Goal: Transaction & Acquisition: Purchase product/service

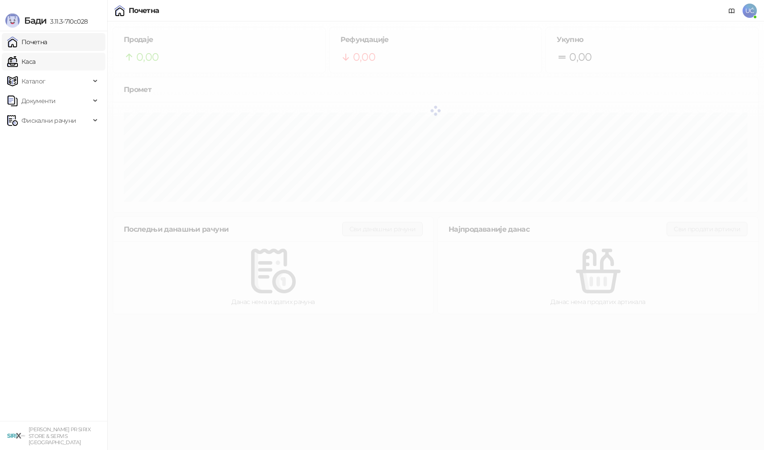
click at [35, 53] on link "Каса" at bounding box center [21, 62] width 28 height 18
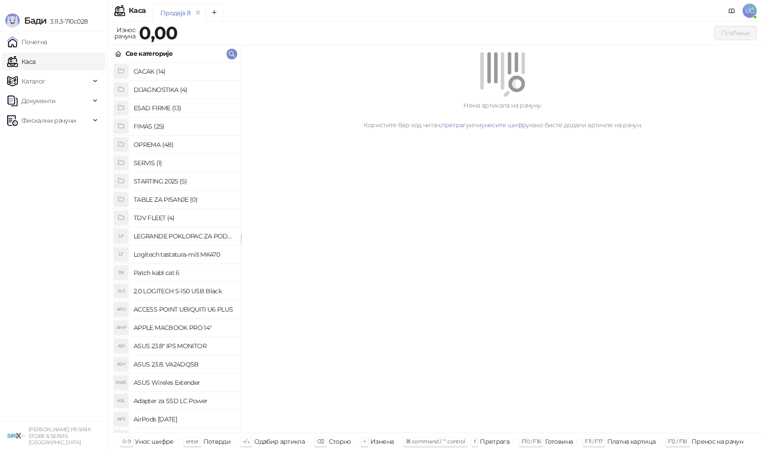
click at [158, 145] on h4 "OPREMA (48)" at bounding box center [184, 145] width 100 height 14
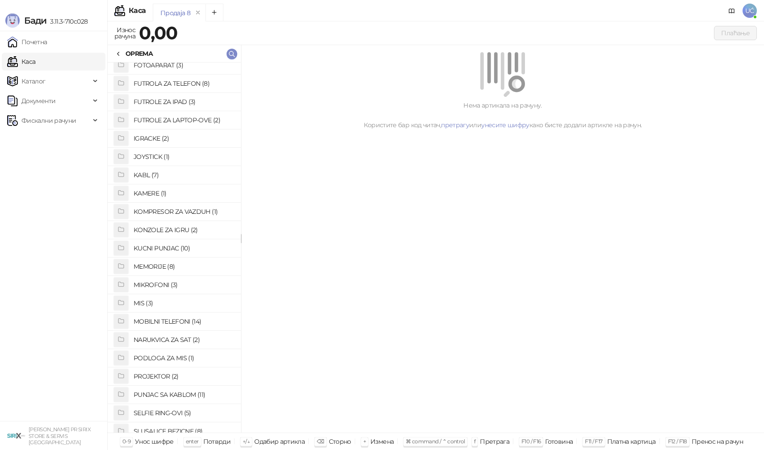
scroll to position [174, 0]
click at [175, 393] on h4 "PUNJAC SA KABLOM (11)" at bounding box center [184, 392] width 100 height 14
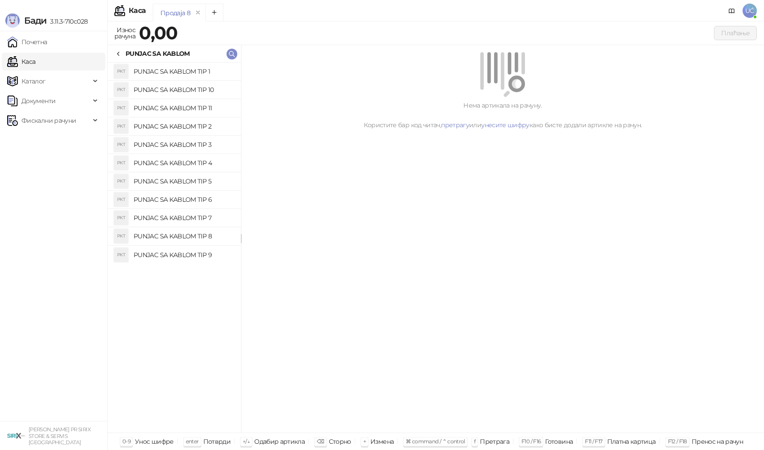
click at [193, 130] on h4 "PUNJAC SA KABLOM TIP 2" at bounding box center [184, 126] width 100 height 14
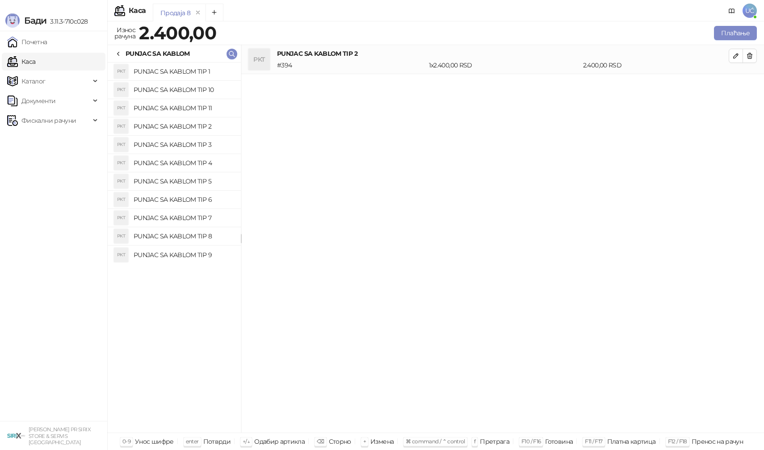
click at [196, 148] on h4 "PUNJAC SA KABLOM TIP 3" at bounding box center [184, 145] width 100 height 14
click at [194, 158] on h4 "PUNJAC SA KABLOM TIP 4" at bounding box center [184, 163] width 100 height 14
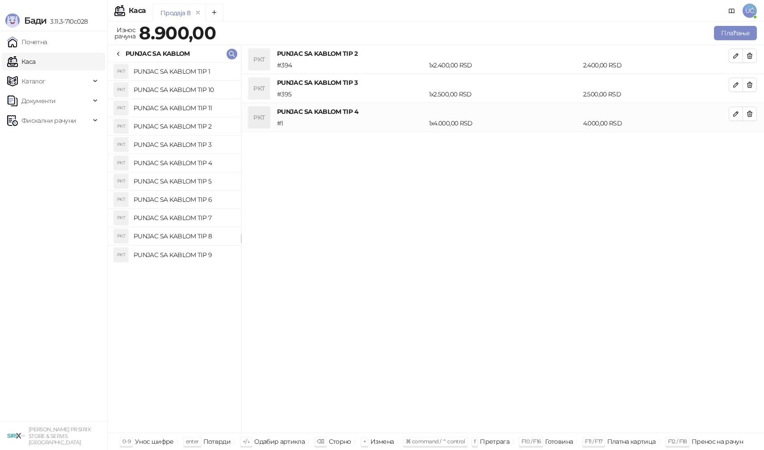
click at [197, 177] on h4 "PUNJAC SA KABLOM TIP 5" at bounding box center [184, 181] width 100 height 14
click at [199, 198] on h4 "PUNJAC SA KABLOM TIP 6" at bounding box center [184, 200] width 100 height 14
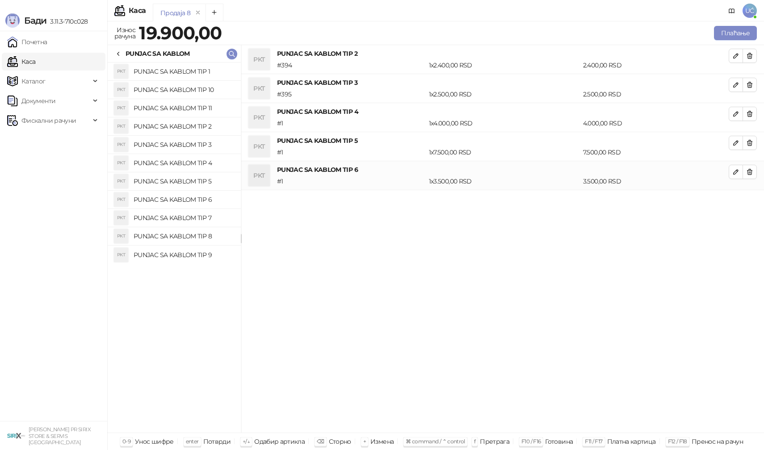
click at [199, 214] on h4 "PUNJAC SA KABLOM TIP 7" at bounding box center [184, 218] width 100 height 14
click at [117, 53] on icon at bounding box center [118, 54] width 2 height 4
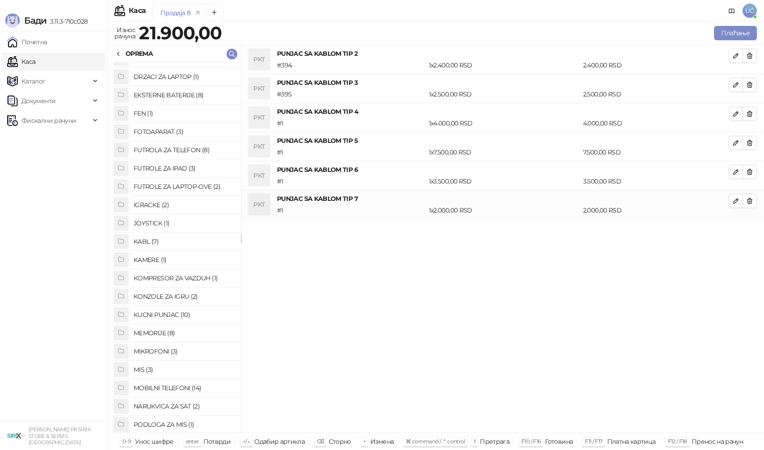
scroll to position [119, 0]
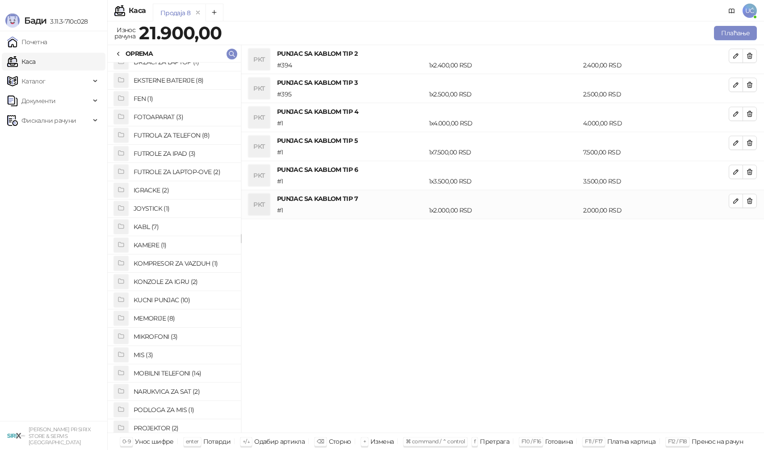
click at [147, 223] on h4 "KABL (7)" at bounding box center [184, 227] width 100 height 14
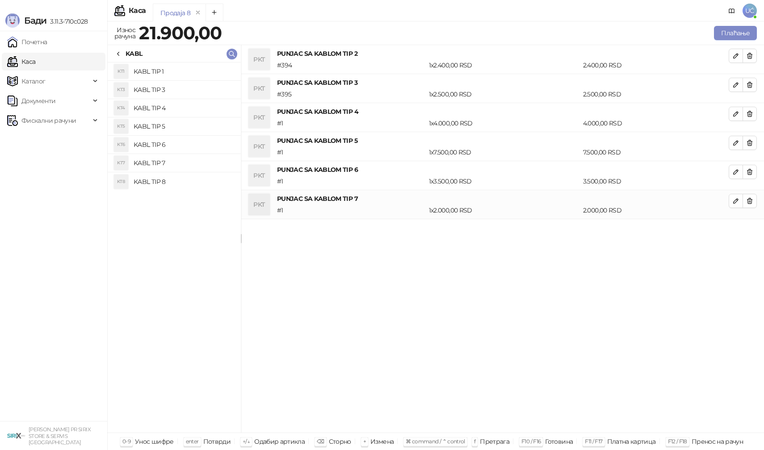
click at [157, 109] on h4 "KABL TIP 4" at bounding box center [184, 108] width 100 height 14
click at [122, 55] on div "KABL" at bounding box center [128, 54] width 27 height 10
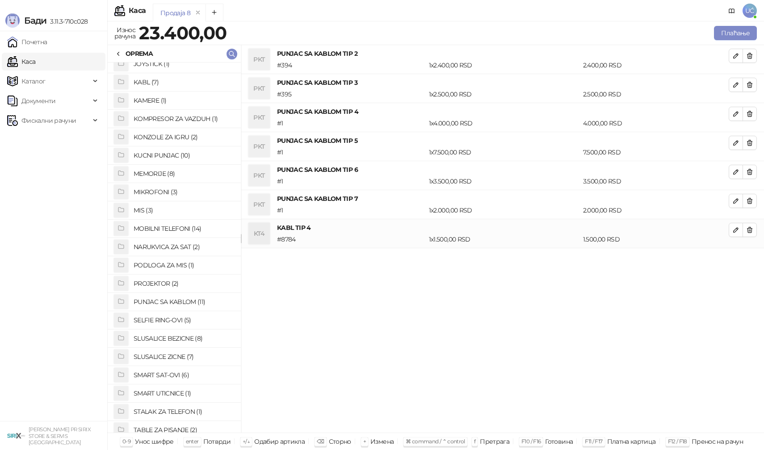
scroll to position [274, 0]
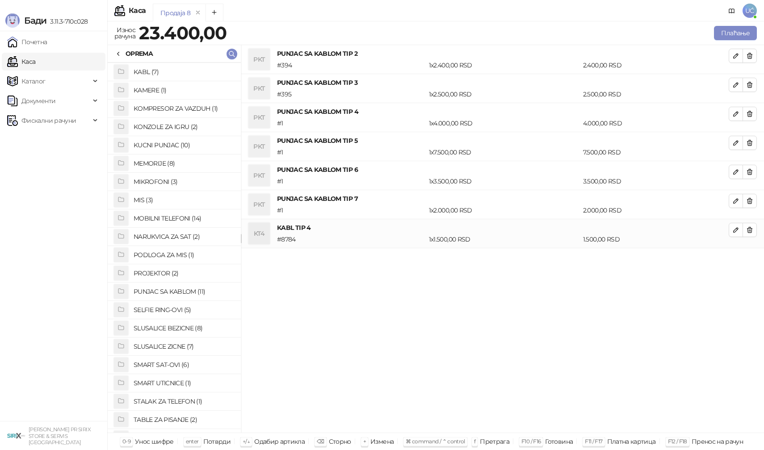
click at [167, 348] on h4 "SLUSALICE ZICNE (7)" at bounding box center [184, 347] width 100 height 14
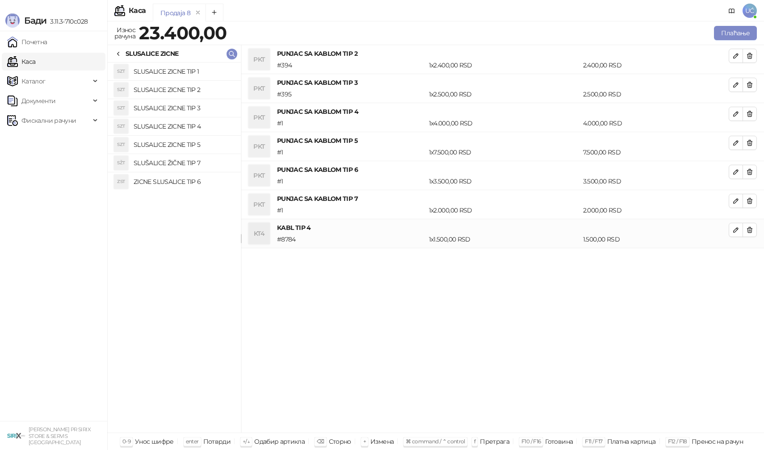
click at [194, 106] on h4 "SLUSALICE ZICNE TIP 3" at bounding box center [184, 108] width 100 height 14
click at [196, 123] on h4 "SLUSALICE ZICNE TIP 4" at bounding box center [184, 126] width 100 height 14
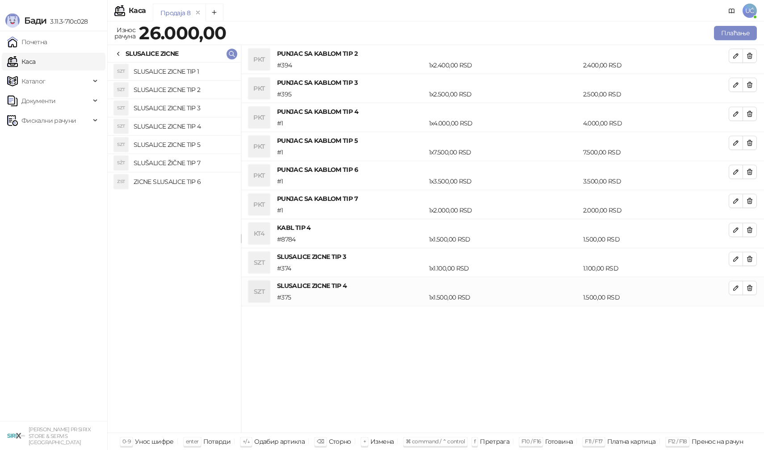
click at [196, 123] on h4 "SLUSALICE ZICNE TIP 4" at bounding box center [184, 126] width 100 height 14
click at [117, 54] on icon at bounding box center [118, 54] width 2 height 4
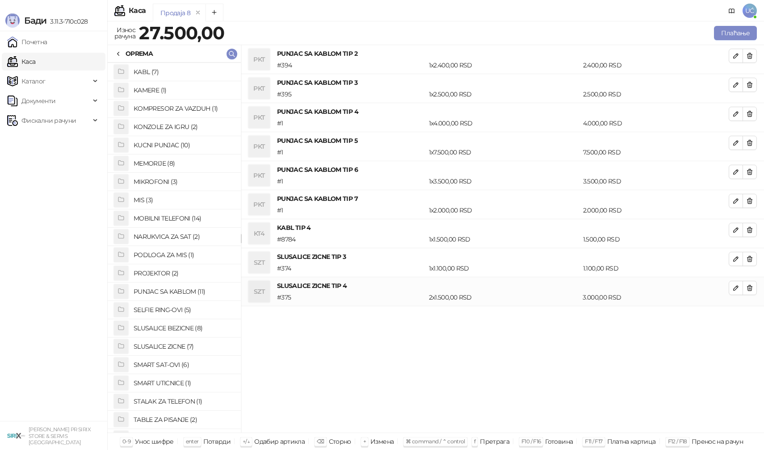
click at [184, 286] on h4 "PUNJAC SA KABLOM (11)" at bounding box center [184, 292] width 100 height 14
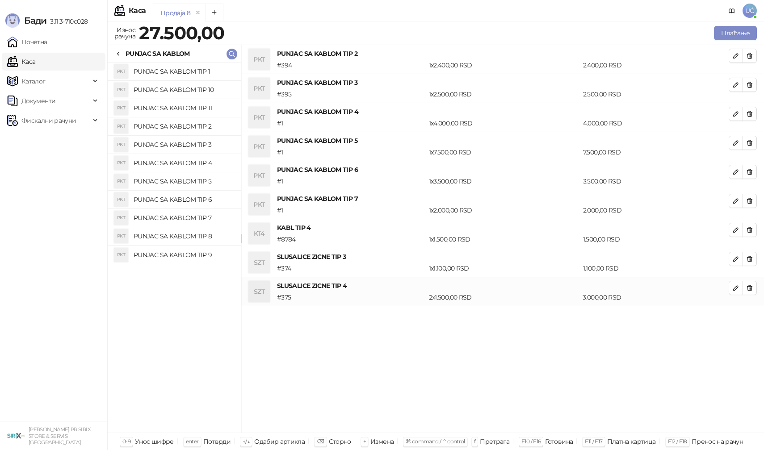
click at [188, 76] on h4 "PUNJAC SA KABLOM TIP 1" at bounding box center [184, 71] width 100 height 14
click at [749, 61] on button "button" at bounding box center [750, 56] width 14 height 14
click at [749, 78] on button "button" at bounding box center [750, 85] width 14 height 14
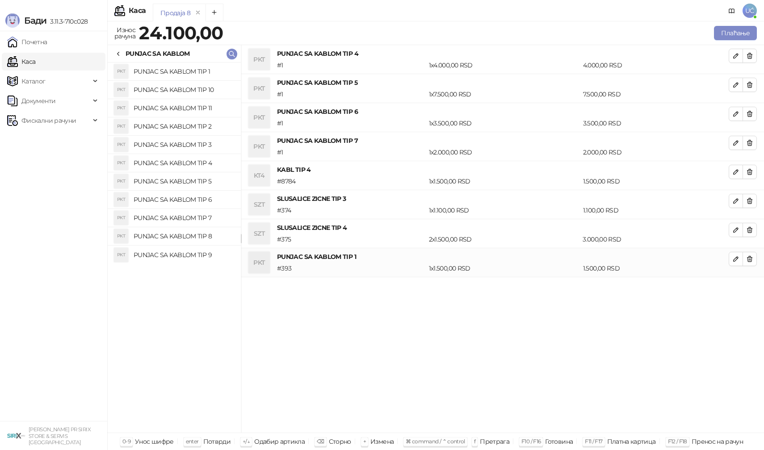
click at [749, 61] on button "button" at bounding box center [750, 56] width 14 height 14
click at [749, 78] on button "button" at bounding box center [750, 85] width 14 height 14
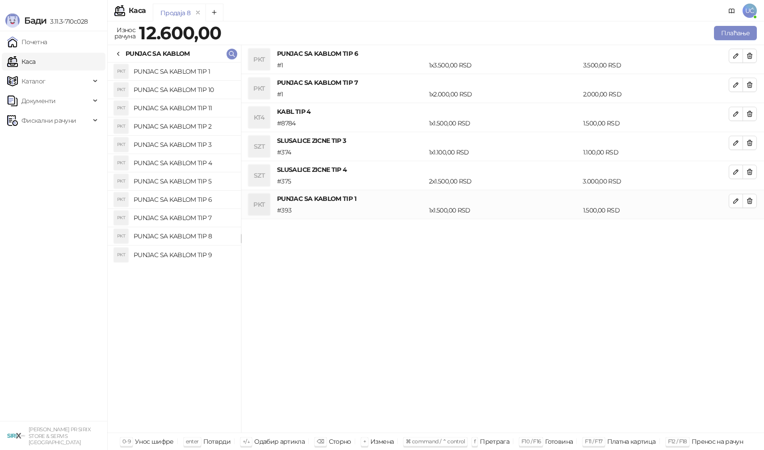
click at [749, 61] on button "button" at bounding box center [750, 56] width 14 height 14
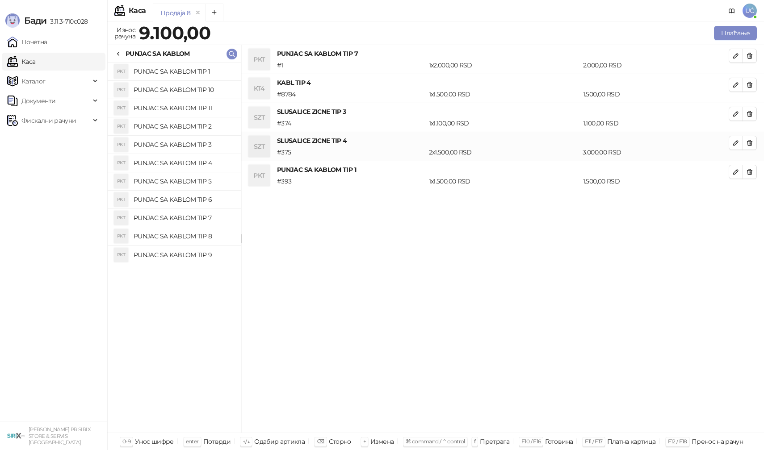
click at [749, 61] on button "button" at bounding box center [750, 56] width 14 height 14
click at [749, 78] on button "button" at bounding box center [750, 85] width 14 height 14
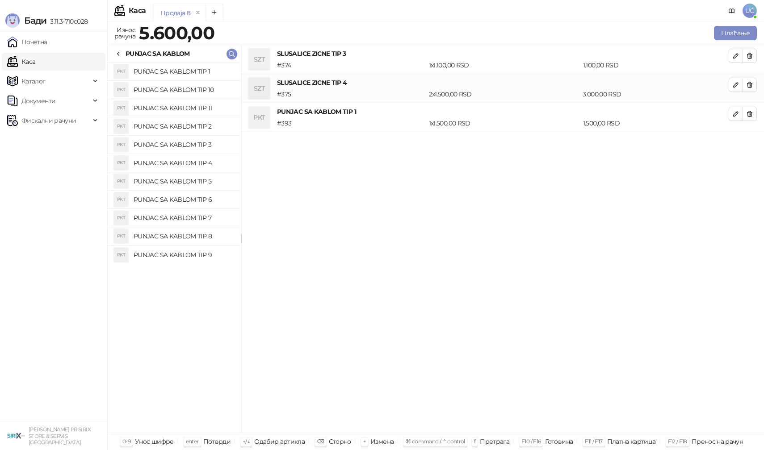
click at [749, 61] on button "button" at bounding box center [750, 56] width 14 height 14
click at [749, 78] on button "button" at bounding box center [750, 85] width 14 height 14
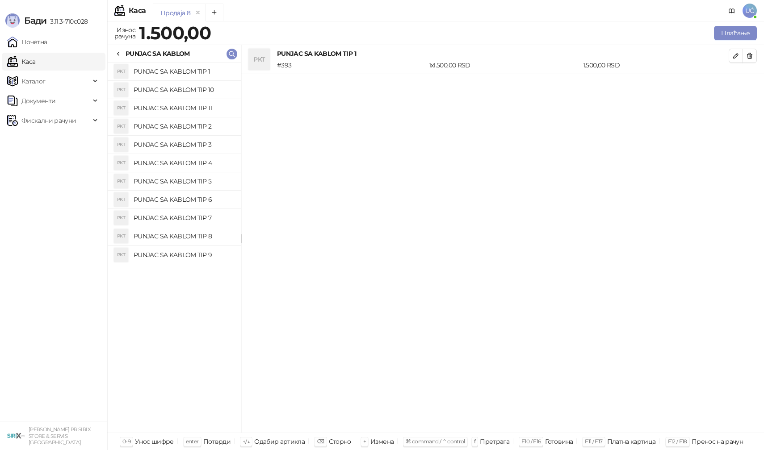
click at [749, 61] on button "button" at bounding box center [750, 56] width 14 height 14
